Goal: Transaction & Acquisition: Book appointment/travel/reservation

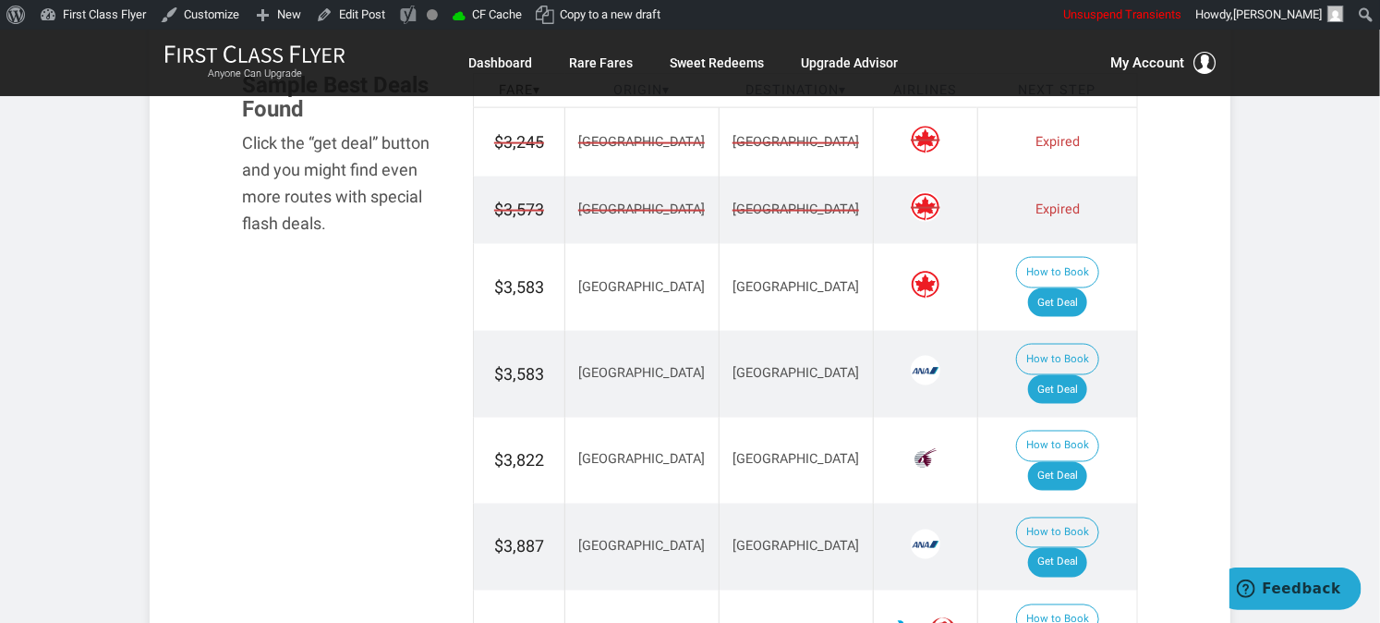
scroll to position [1026, 0]
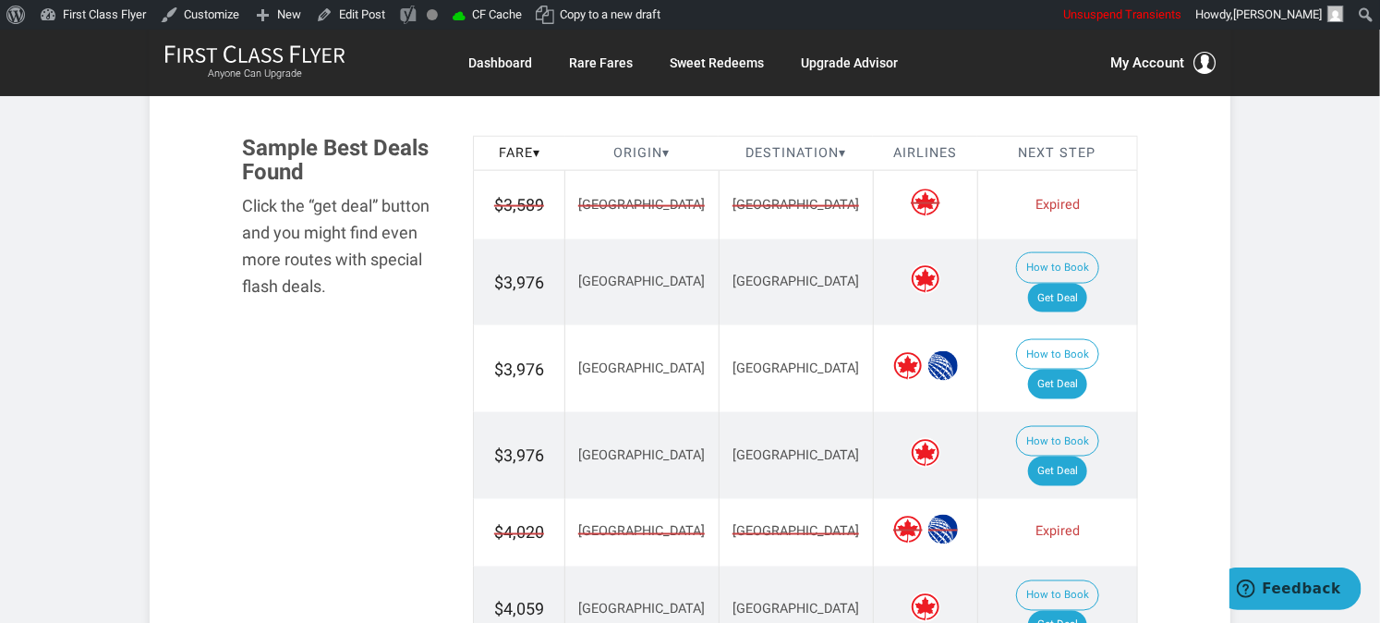
scroll to position [1026, 0]
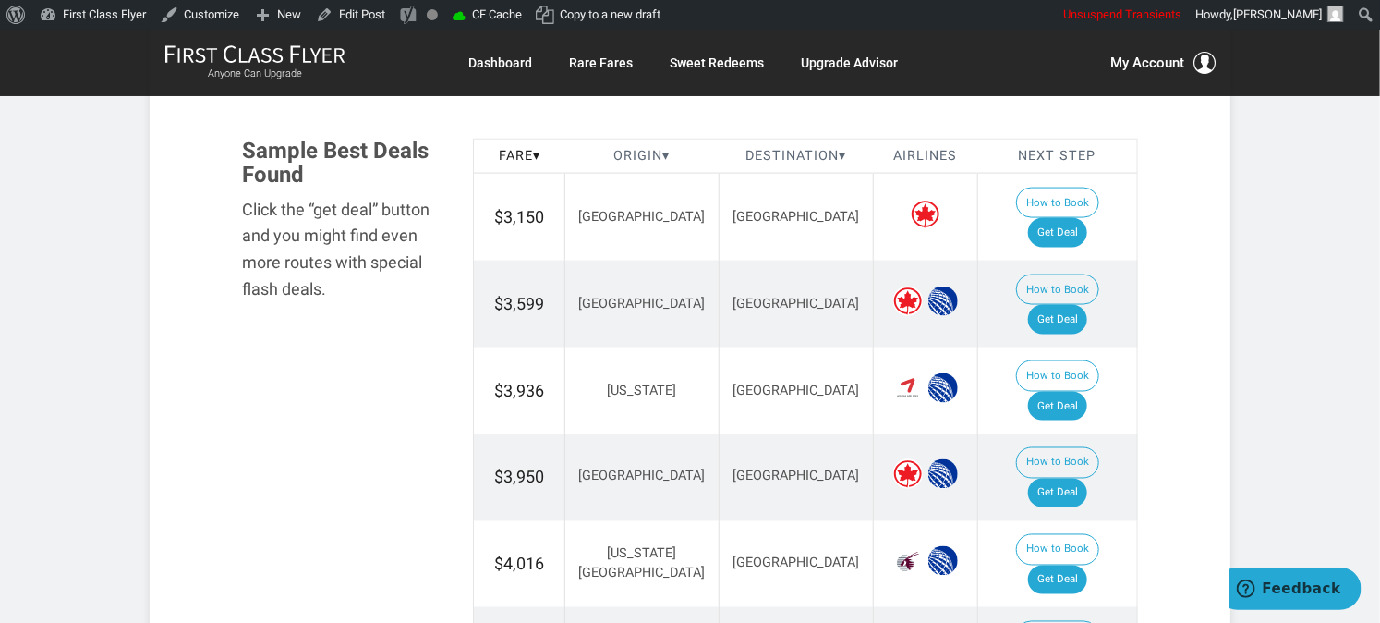
scroll to position [1026, 0]
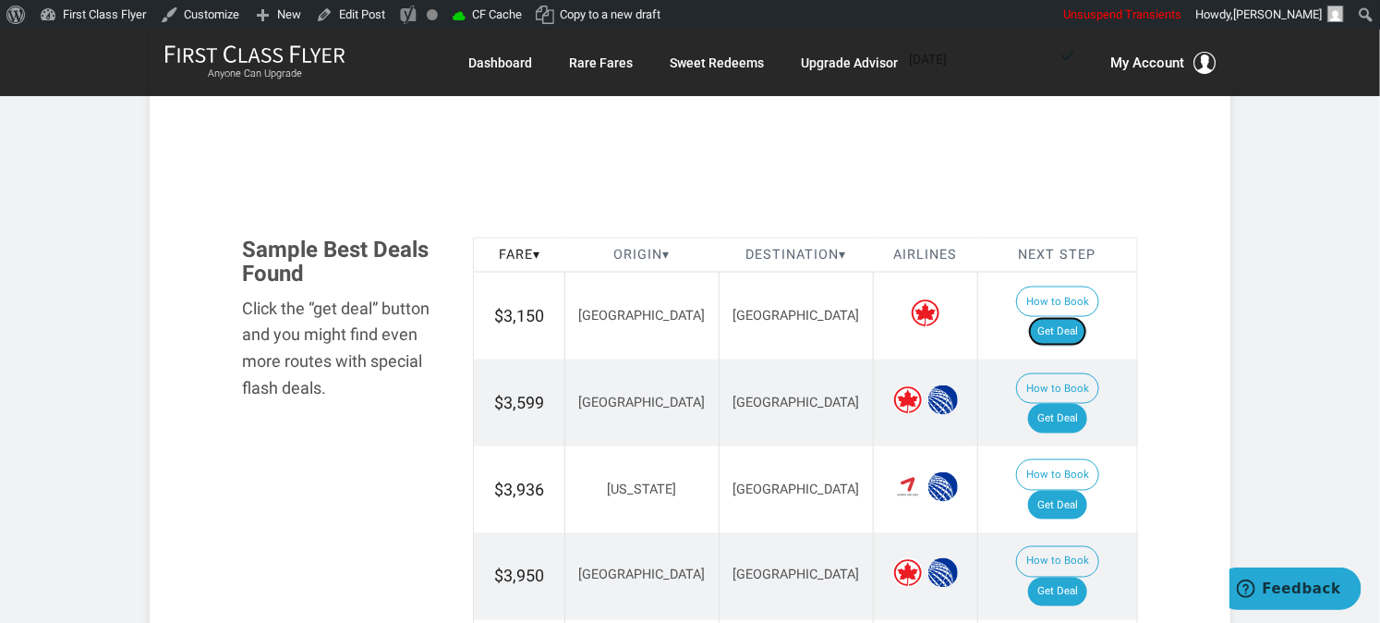
click at [1072, 317] on link "Get Deal" at bounding box center [1057, 332] width 59 height 30
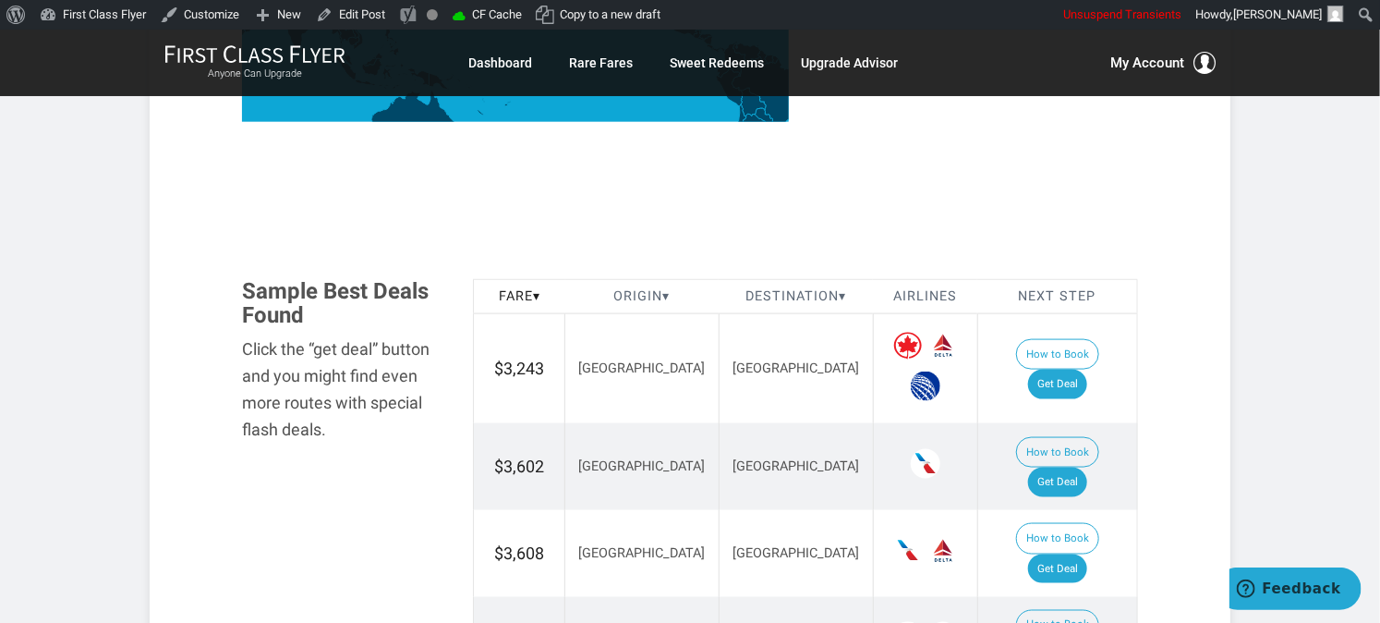
scroll to position [1026, 0]
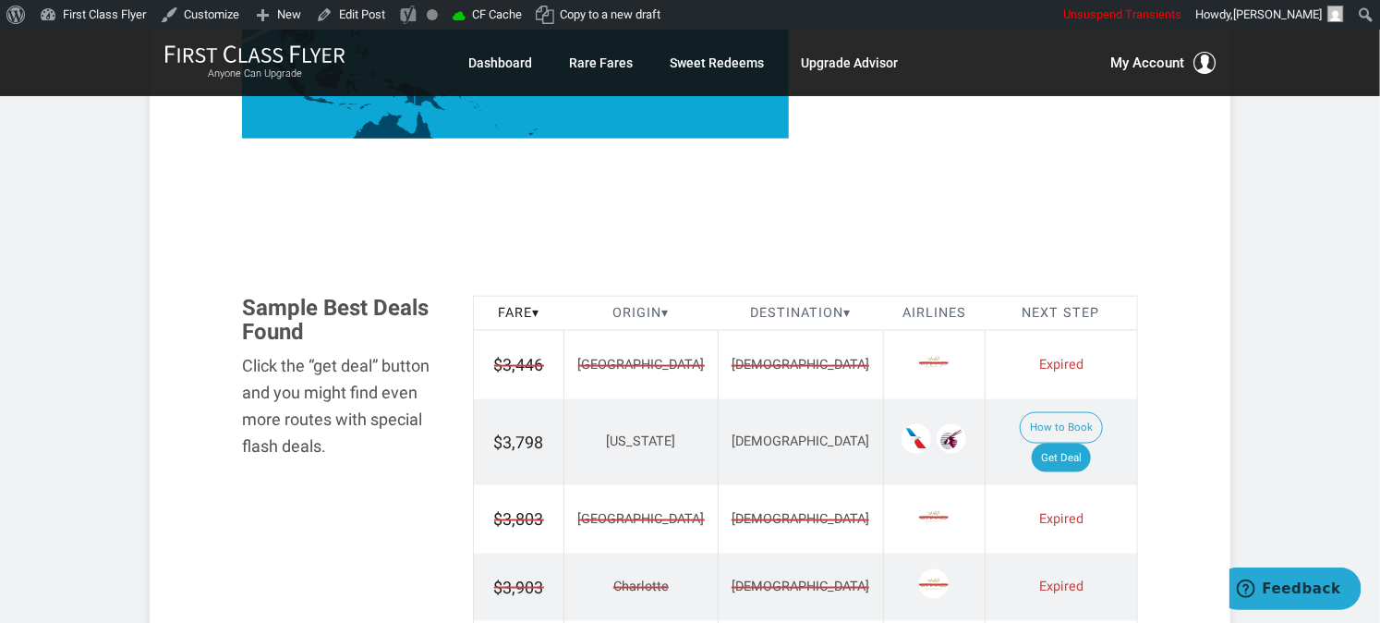
scroll to position [1026, 0]
